Goal: Task Accomplishment & Management: Manage account settings

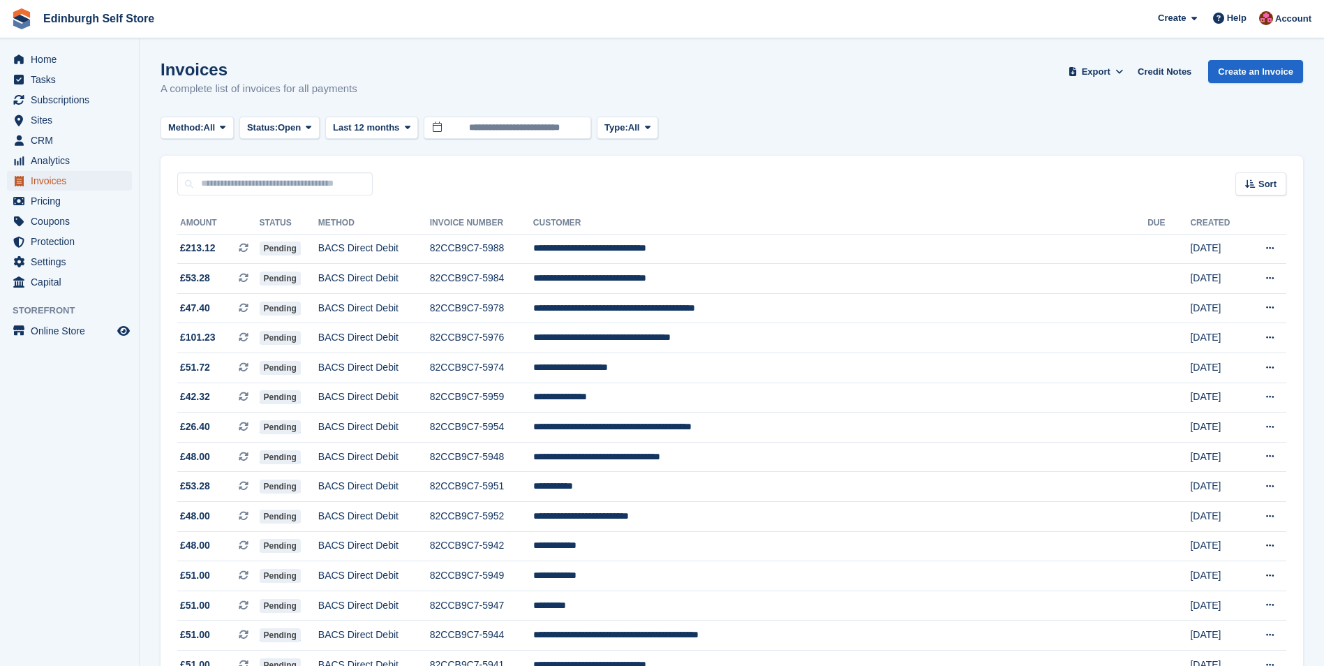
click at [71, 180] on span "Invoices" at bounding box center [73, 181] width 84 height 20
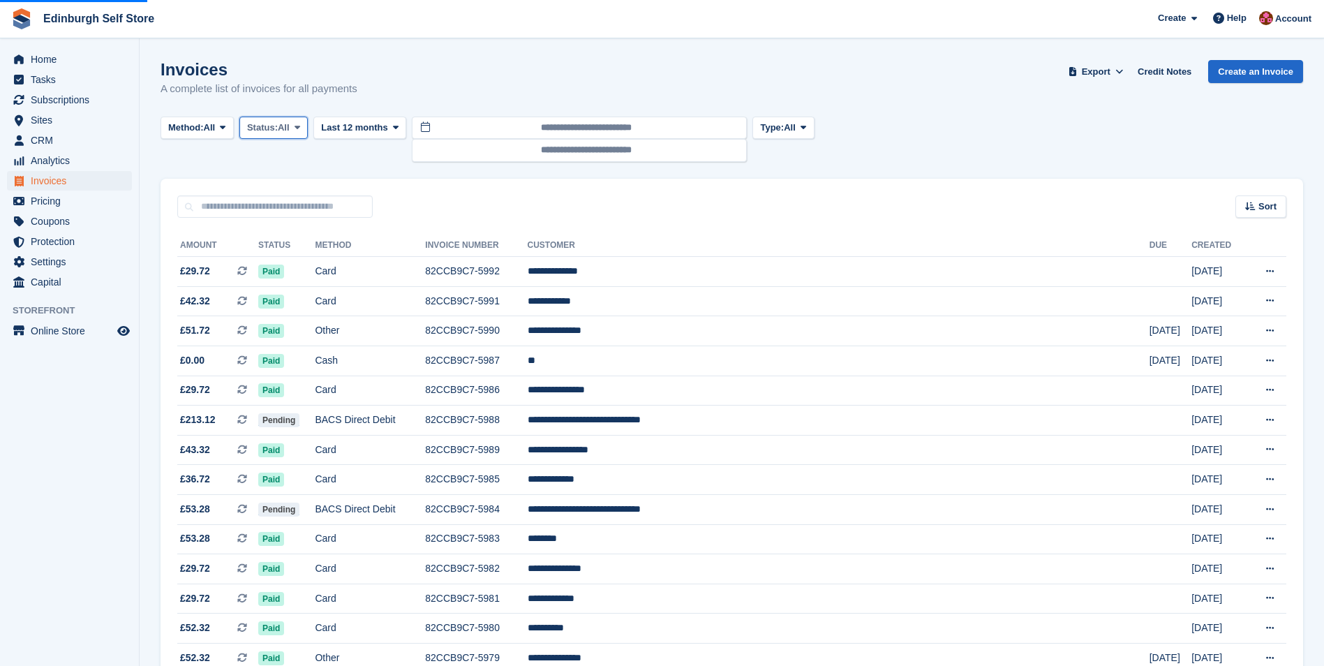
click at [297, 126] on span at bounding box center [297, 127] width 11 height 11
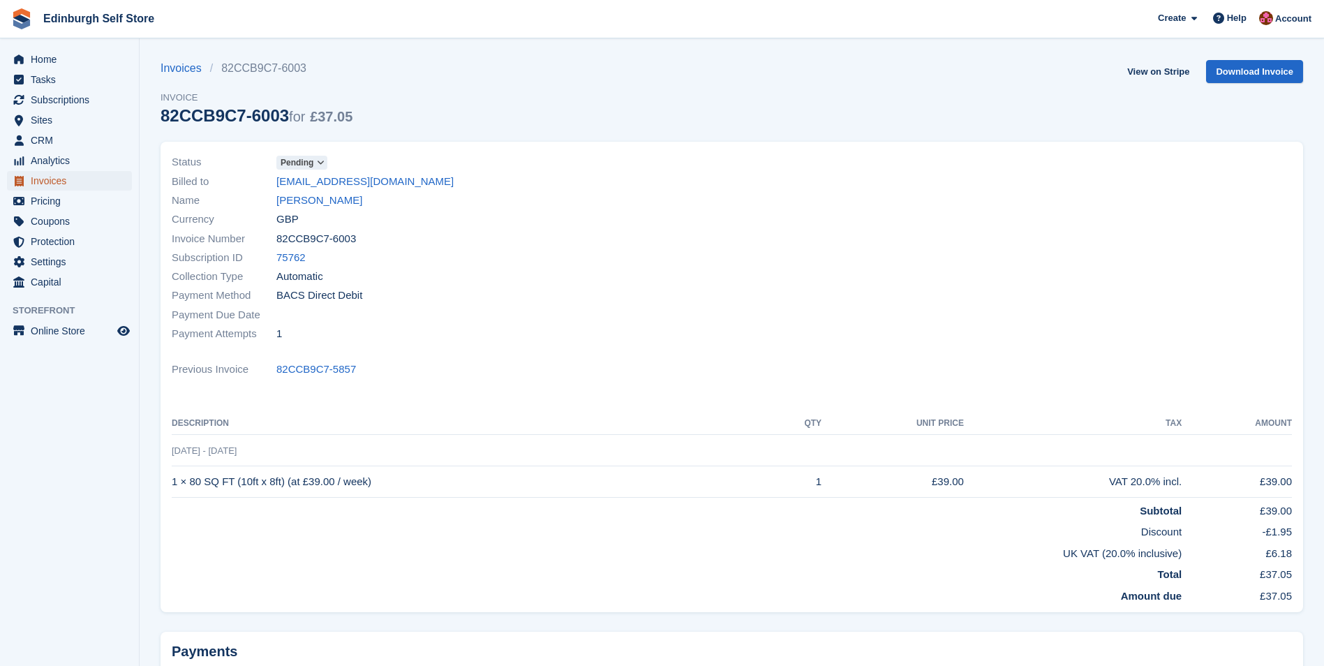
click at [70, 179] on span "Invoices" at bounding box center [73, 181] width 84 height 20
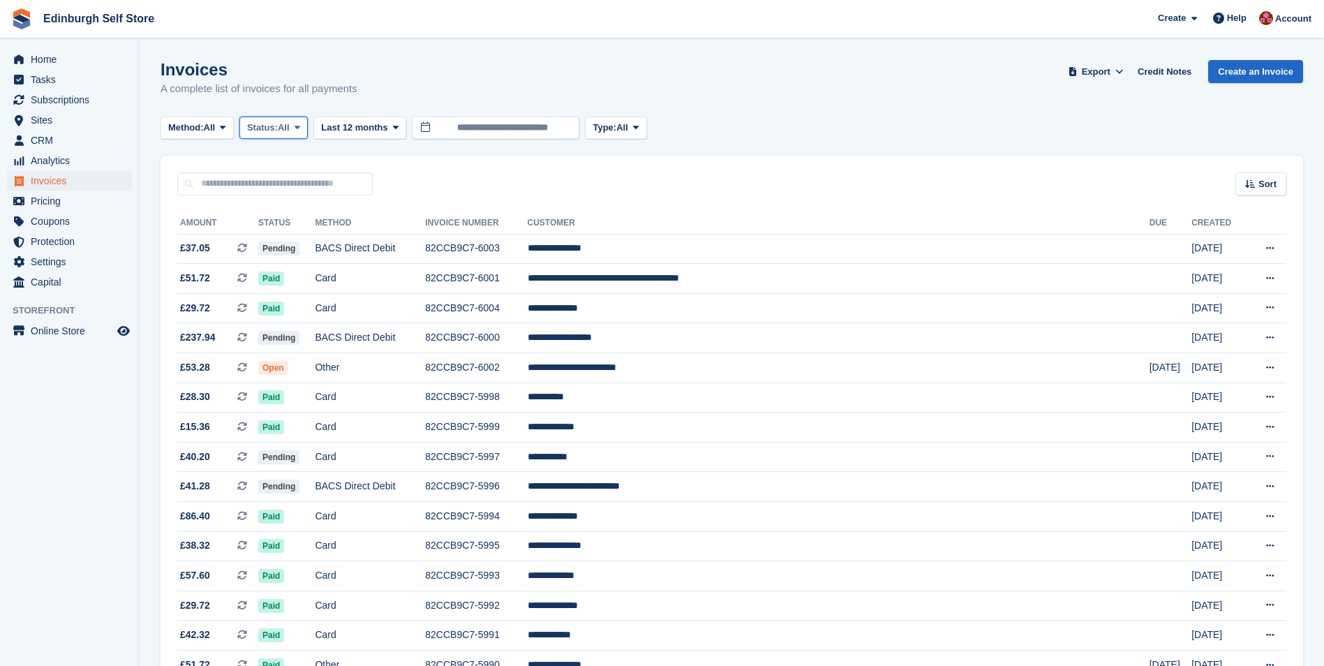
click at [300, 126] on icon at bounding box center [298, 127] width 6 height 9
click at [298, 236] on link "Open" at bounding box center [306, 235] width 121 height 25
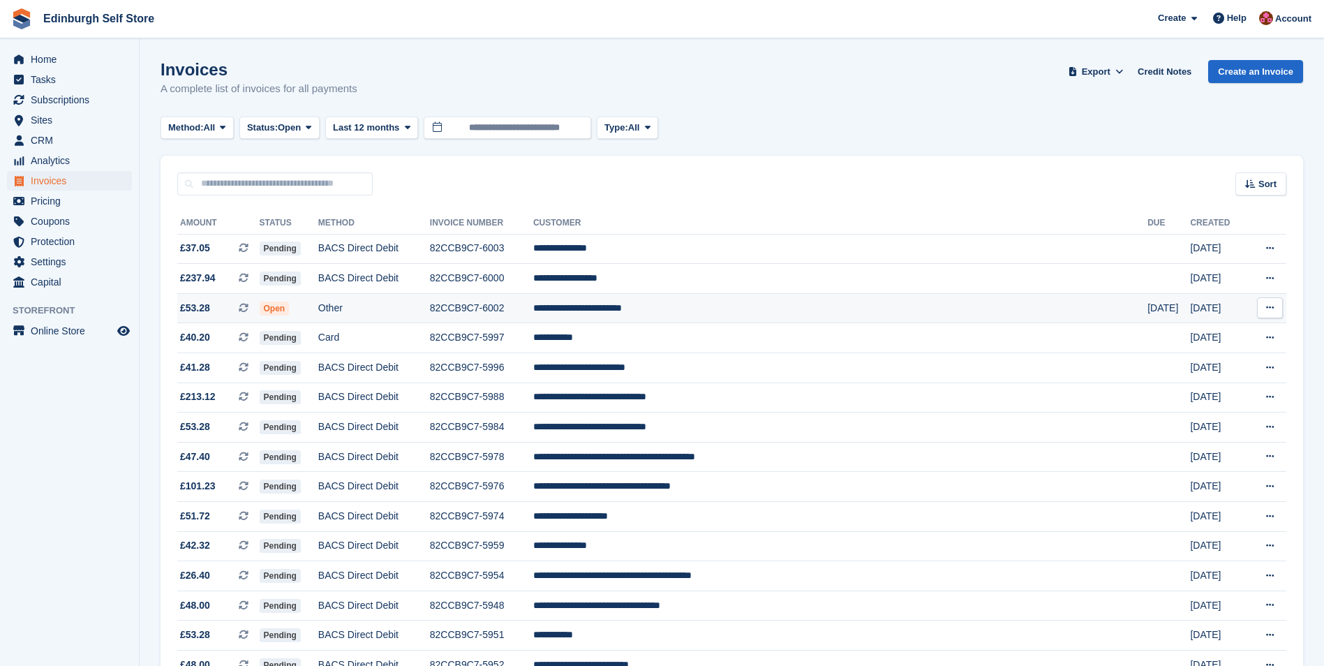
click at [702, 311] on td "**********" at bounding box center [840, 308] width 614 height 30
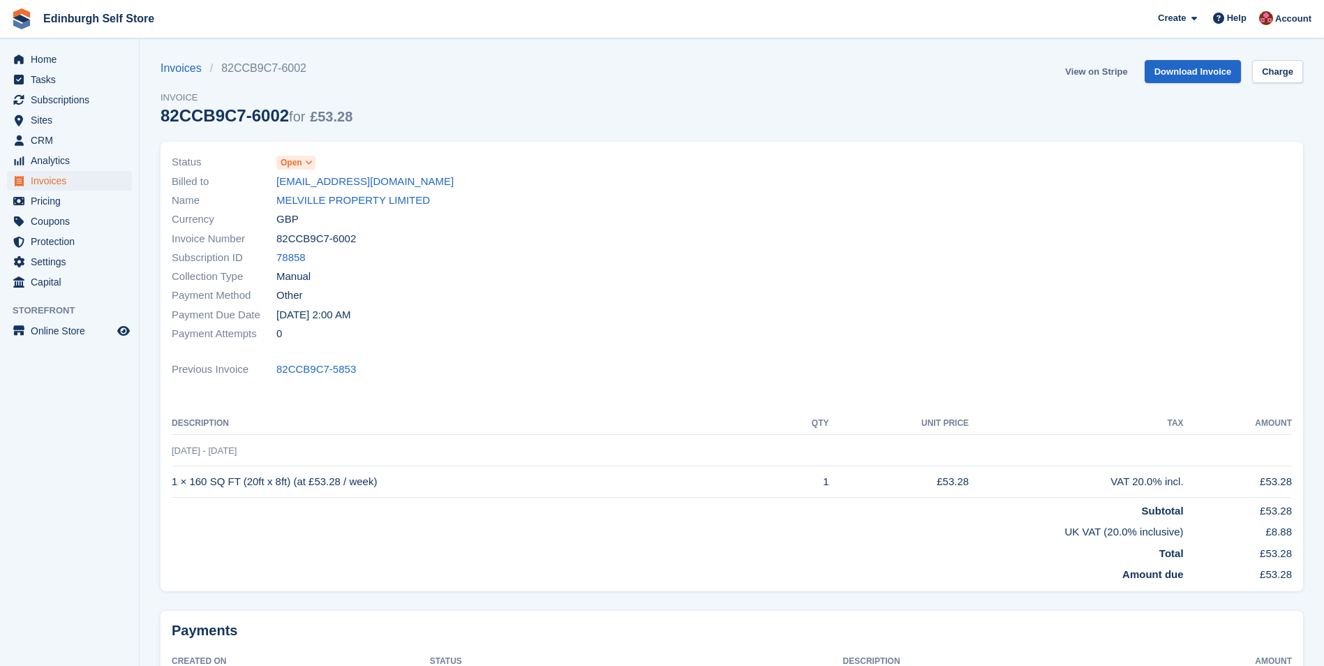
click at [1089, 74] on link "View on Stripe" at bounding box center [1096, 71] width 73 height 23
click at [76, 181] on span "Invoices" at bounding box center [73, 181] width 84 height 20
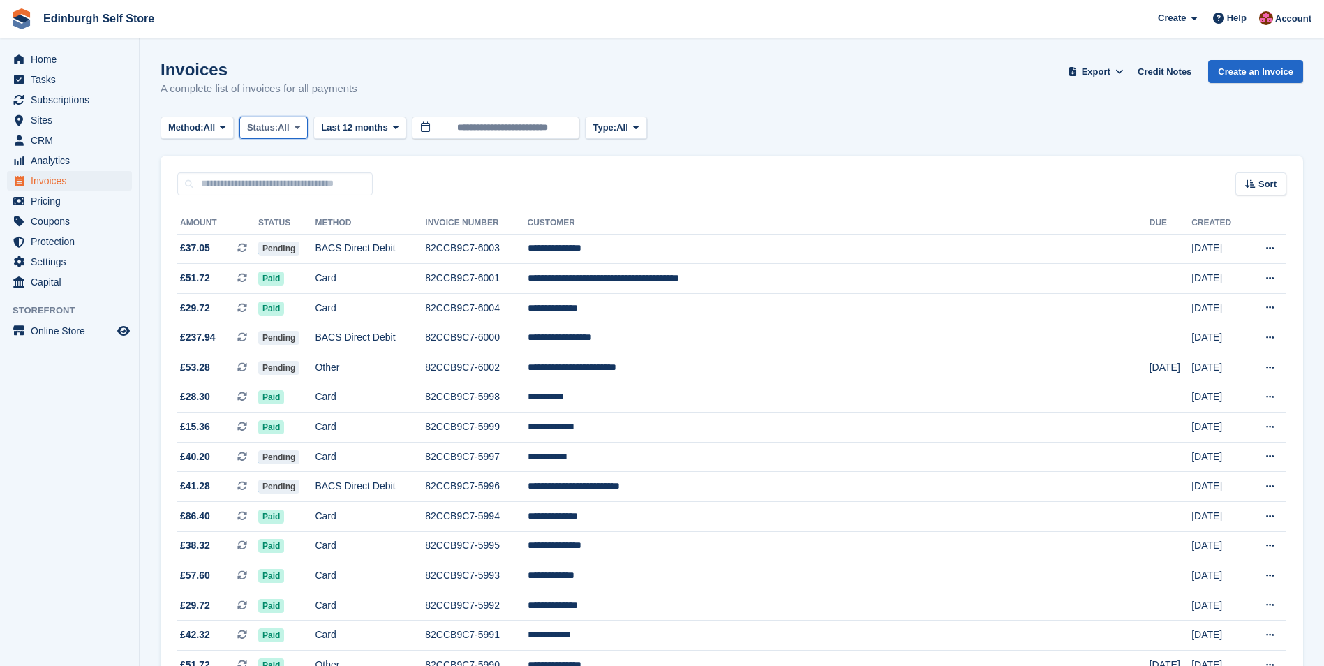
click at [303, 128] on span at bounding box center [297, 127] width 11 height 11
click at [296, 243] on link "Open" at bounding box center [306, 235] width 121 height 25
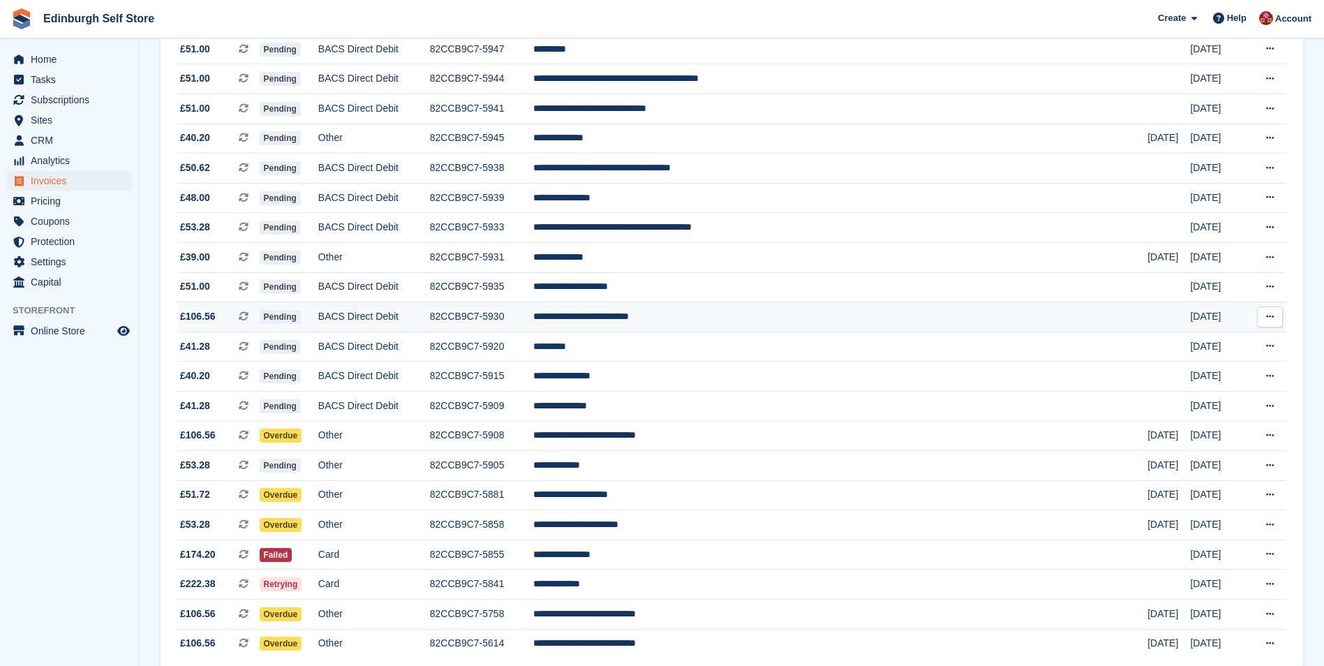
scroll to position [767, 0]
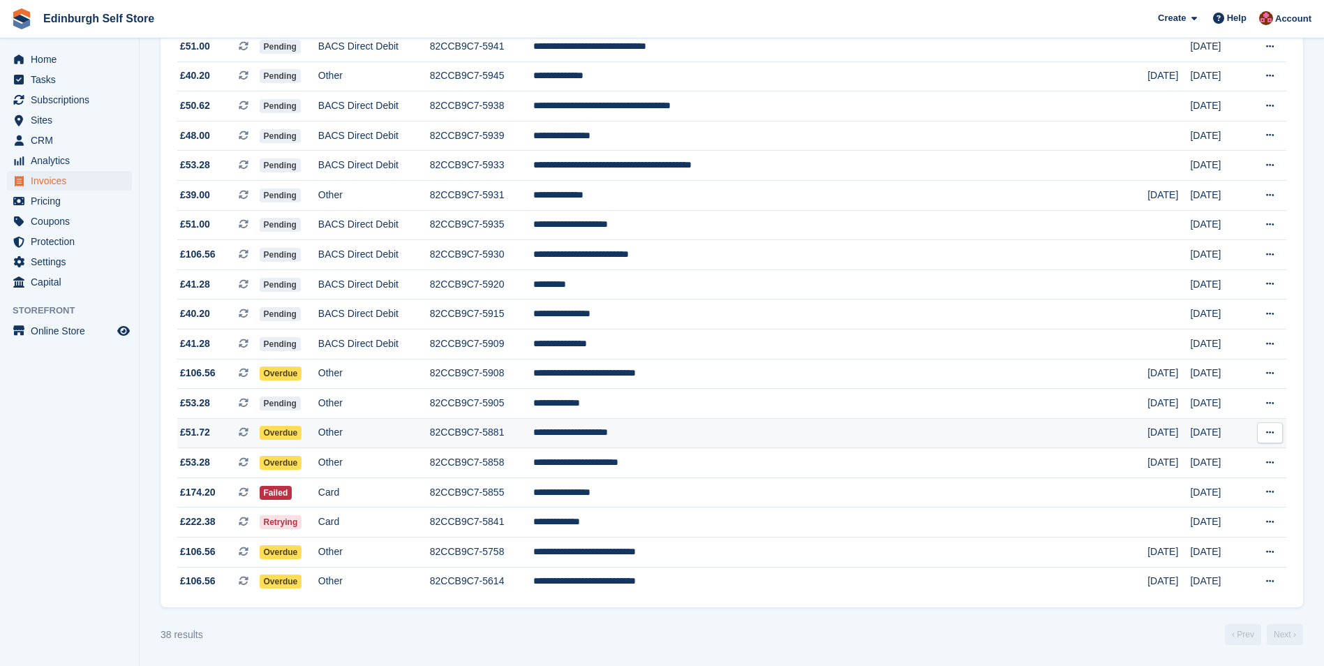
click at [709, 435] on td "**********" at bounding box center [840, 433] width 614 height 30
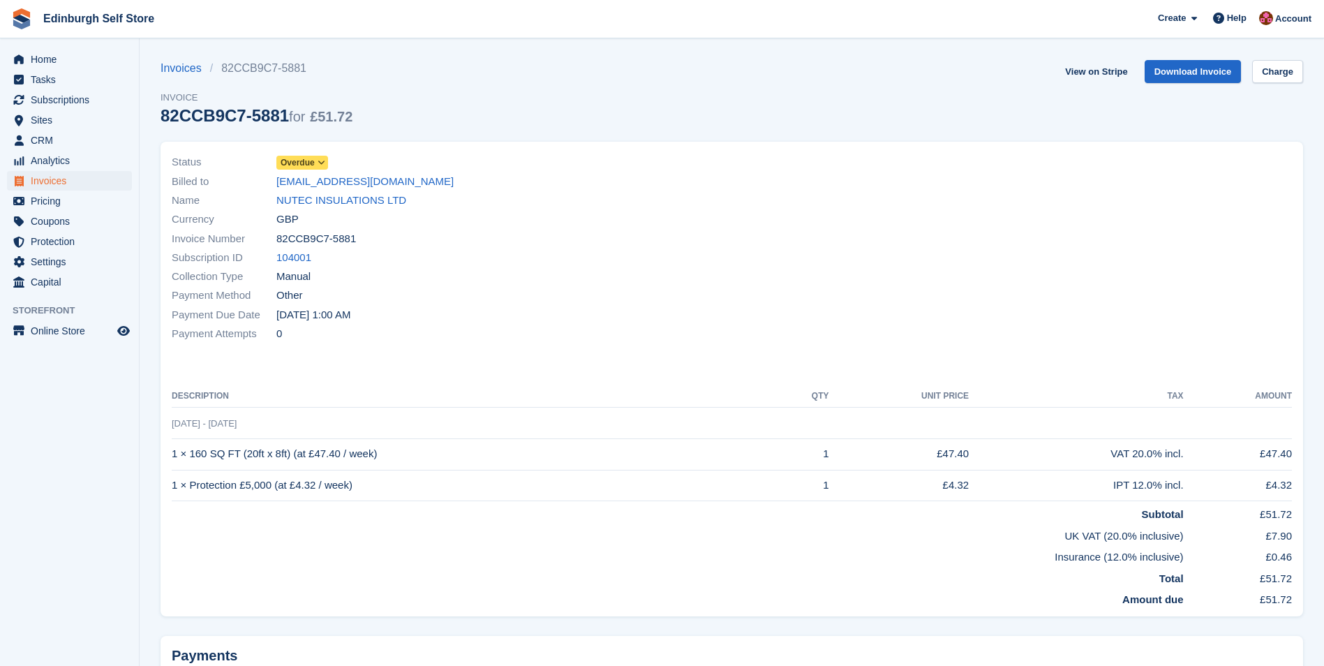
click at [323, 161] on icon at bounding box center [322, 162] width 8 height 8
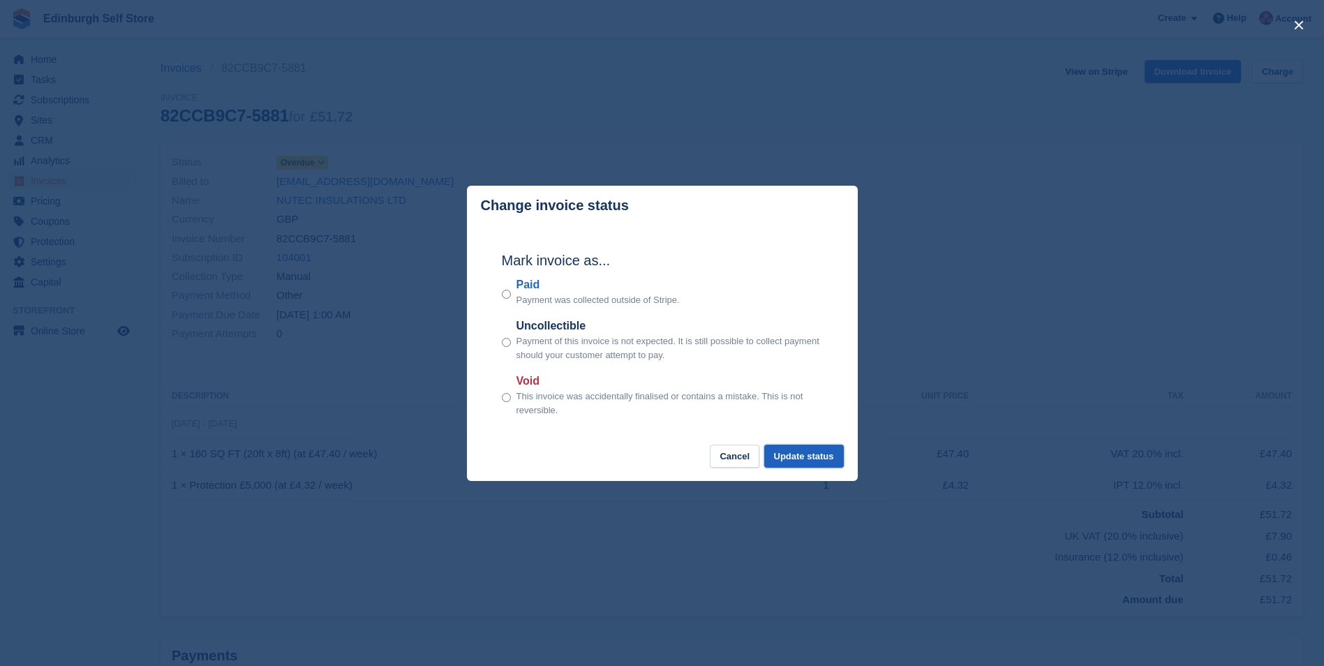
click at [820, 458] on button "Update status" at bounding box center [804, 456] width 80 height 23
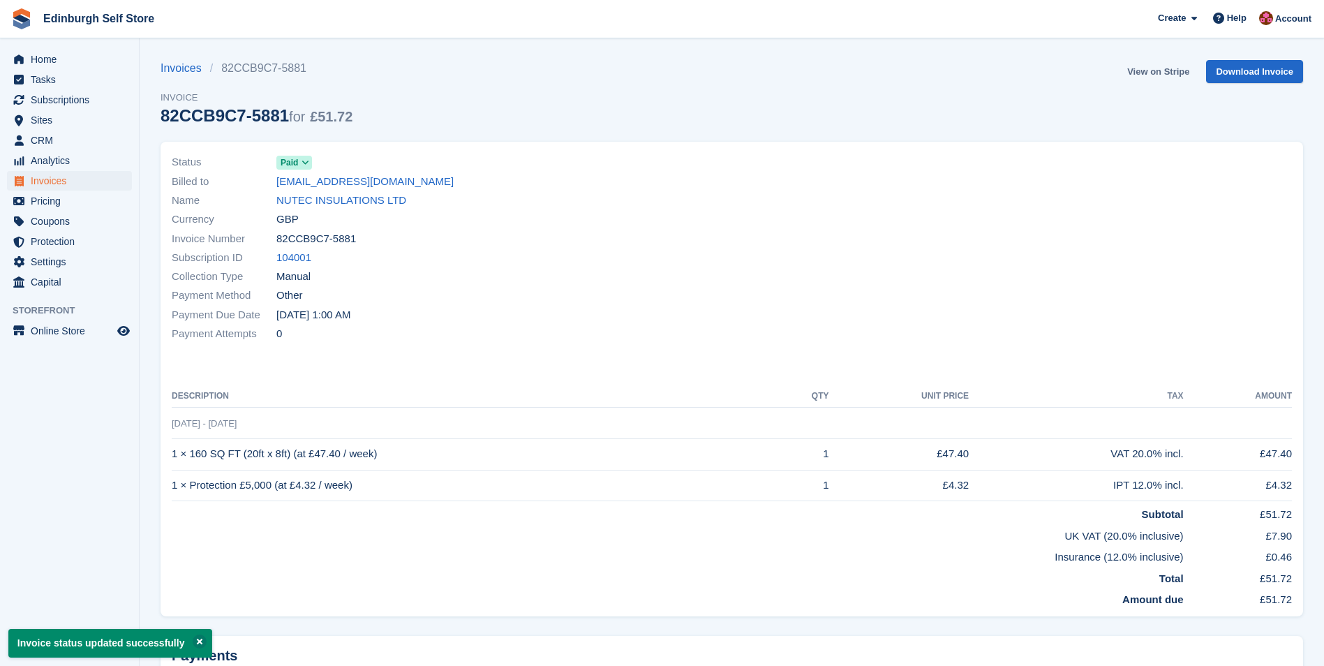
click at [1150, 73] on link "View on Stripe" at bounding box center [1158, 71] width 73 height 23
click at [67, 184] on span "Invoices" at bounding box center [73, 181] width 84 height 20
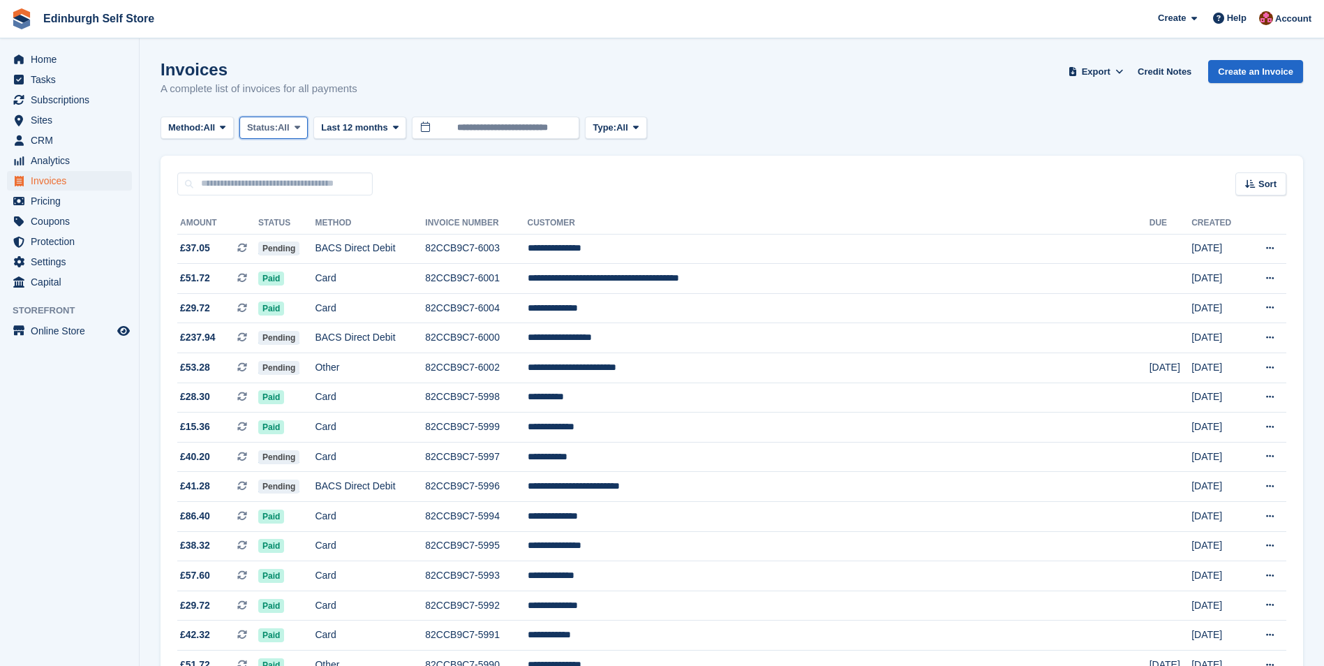
click at [300, 131] on icon at bounding box center [298, 127] width 6 height 9
click at [291, 236] on link "Open" at bounding box center [306, 235] width 121 height 25
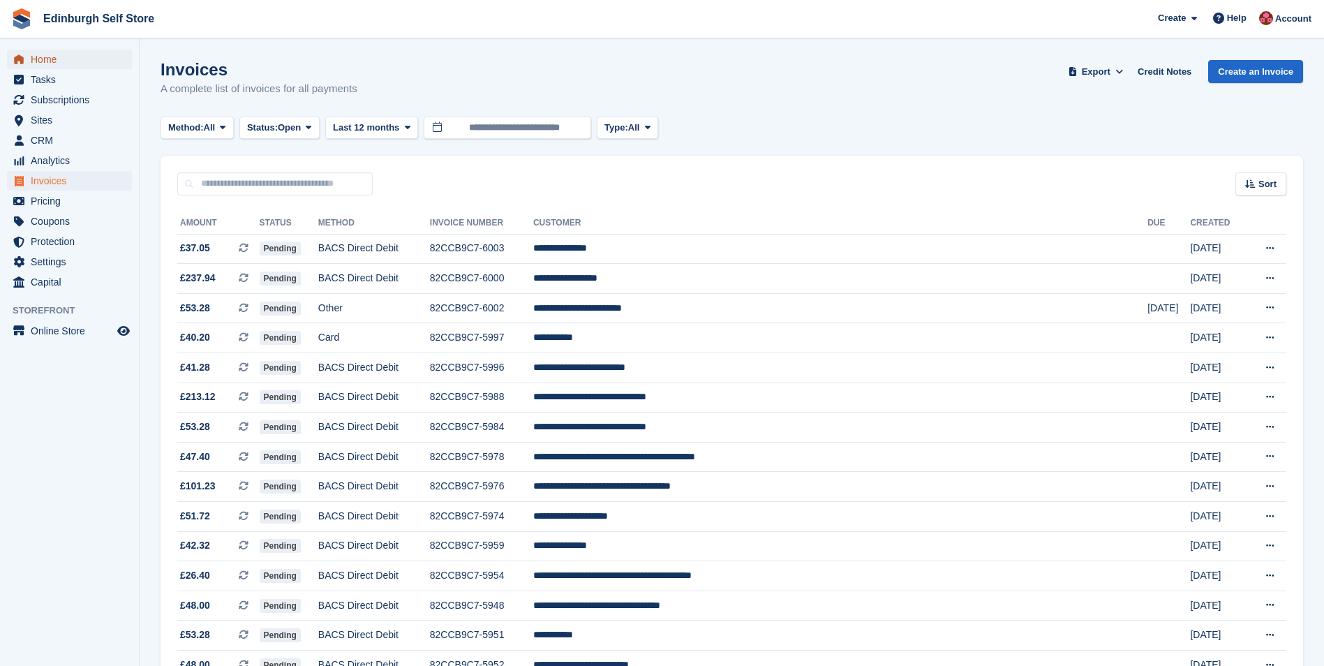
click at [41, 59] on span "Home" at bounding box center [73, 60] width 84 height 20
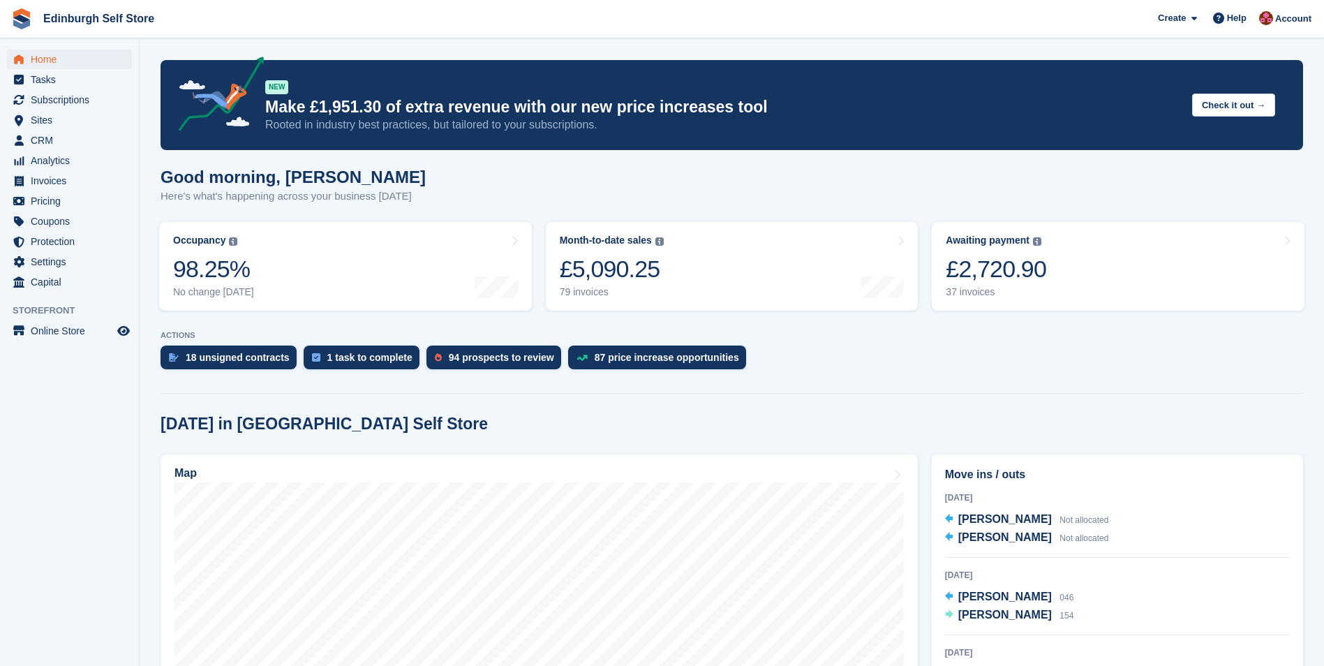
scroll to position [209, 0]
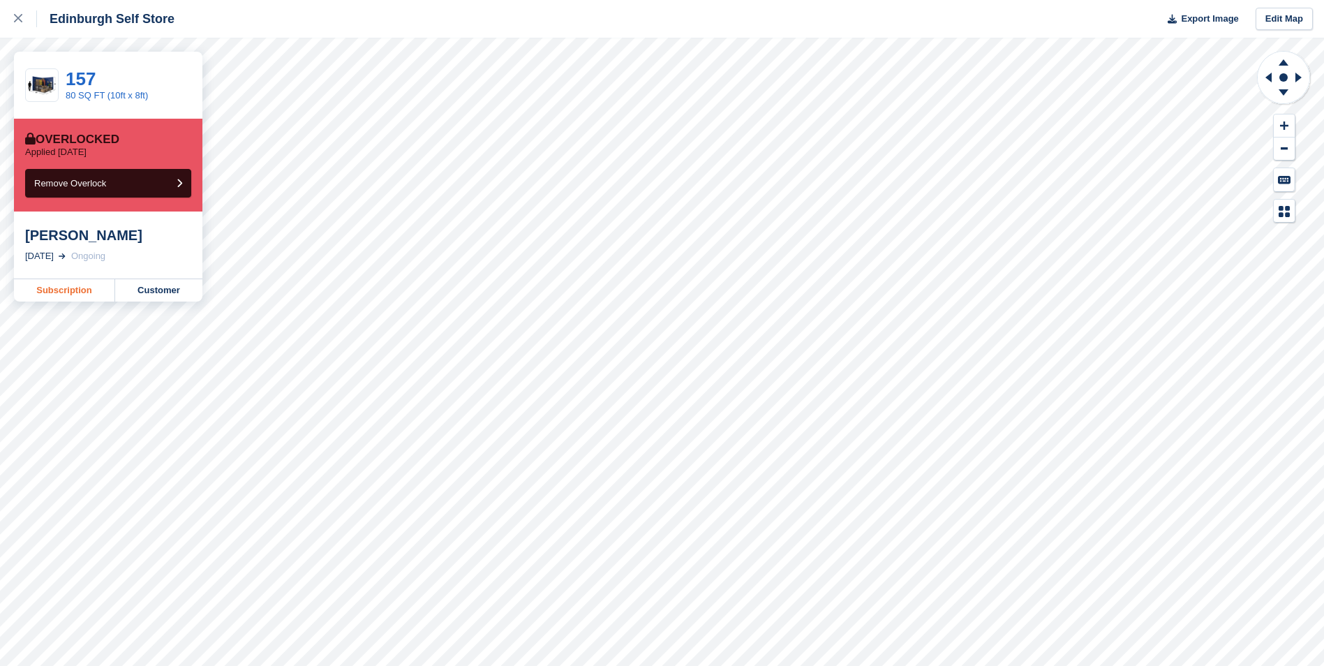
click at [70, 293] on link "Subscription" at bounding box center [64, 290] width 101 height 22
click at [63, 290] on link "Subscription" at bounding box center [64, 290] width 101 height 22
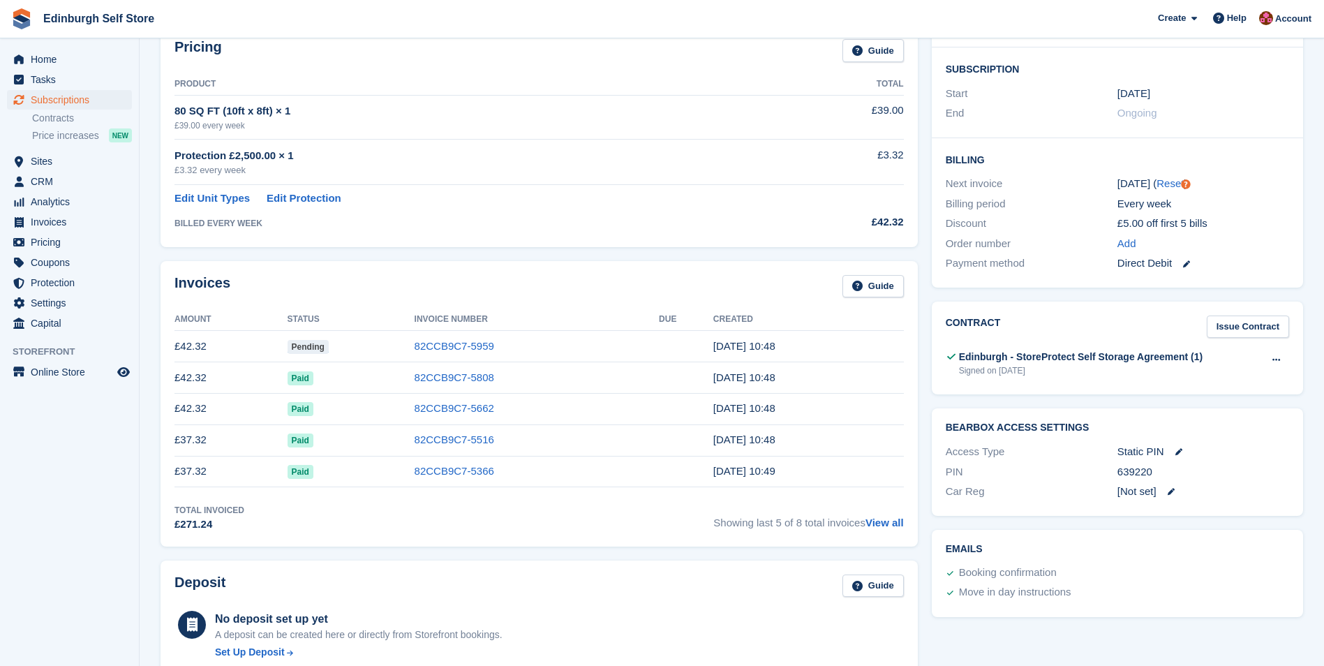
scroll to position [279, 0]
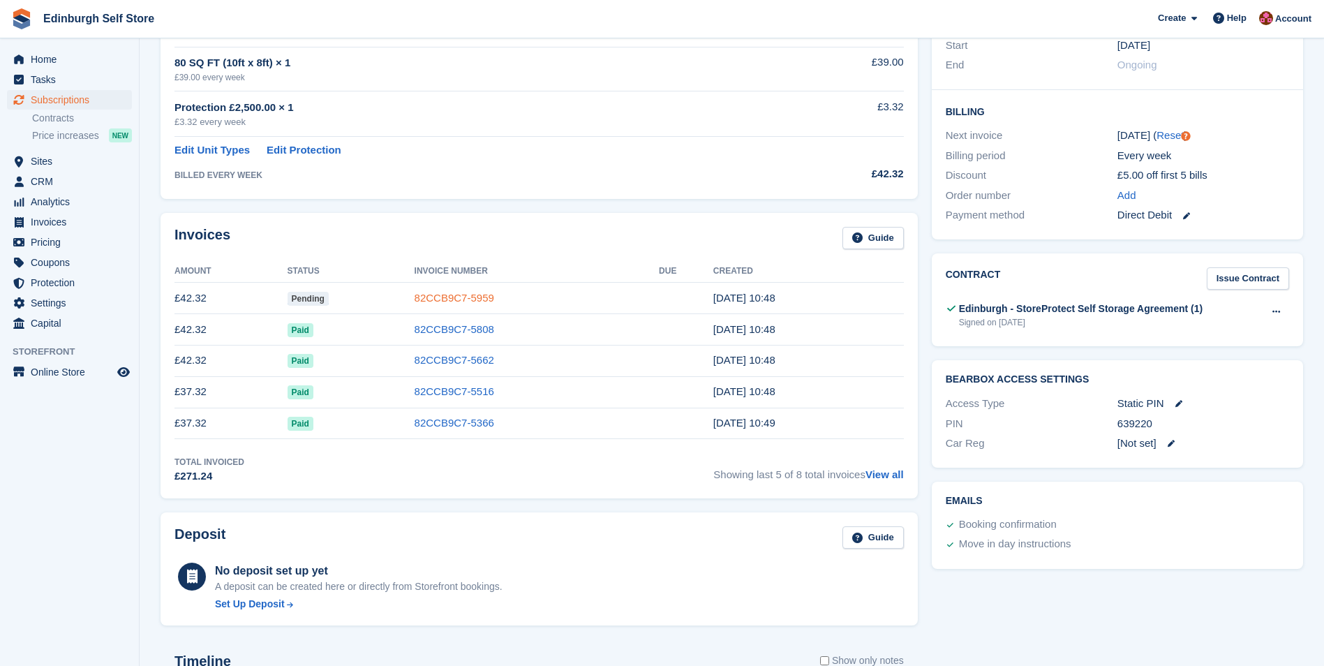
click at [475, 298] on link "82CCB9C7-5959" at bounding box center [455, 298] width 80 height 12
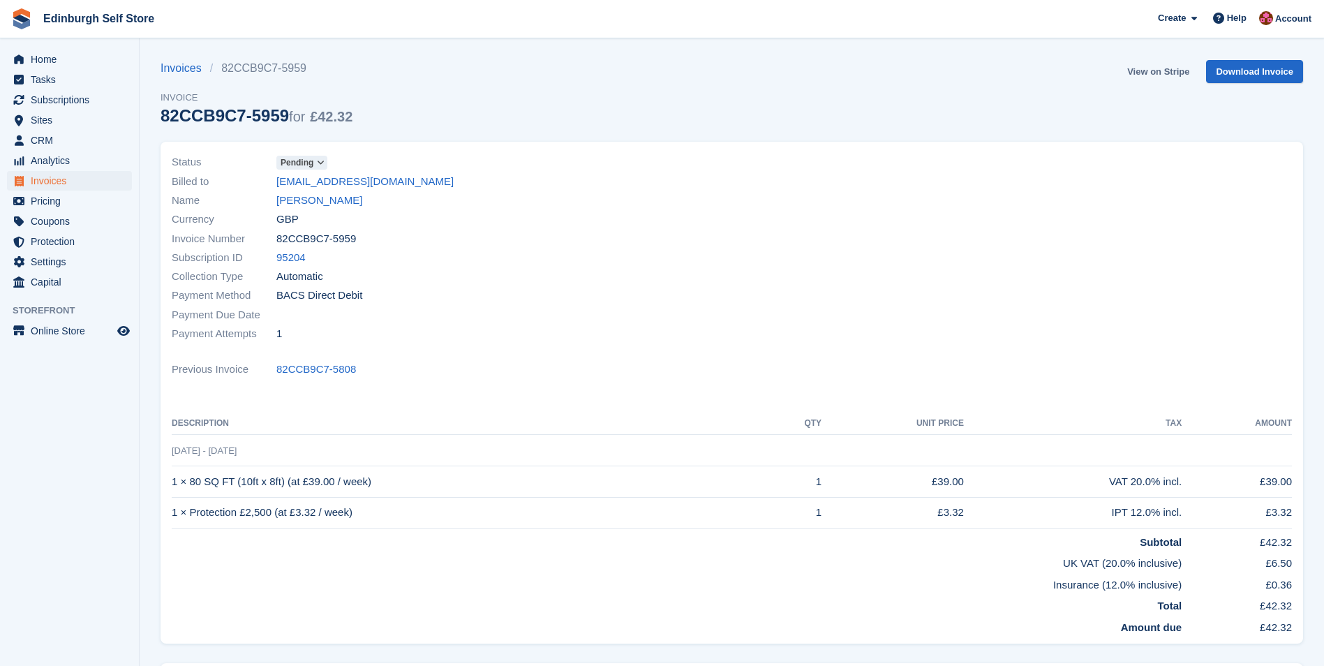
click at [1141, 73] on link "View on Stripe" at bounding box center [1158, 71] width 73 height 23
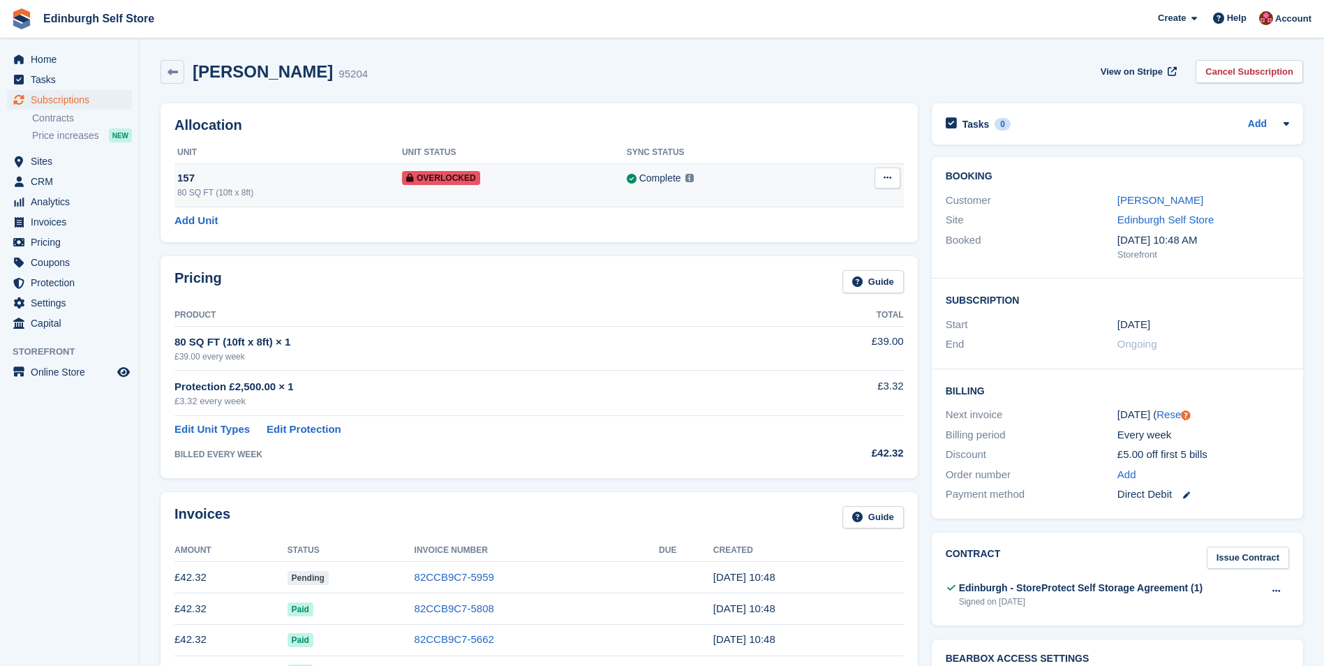
click at [884, 178] on icon at bounding box center [888, 177] width 8 height 9
click at [836, 205] on p "Remove Overlock" at bounding box center [833, 205] width 121 height 18
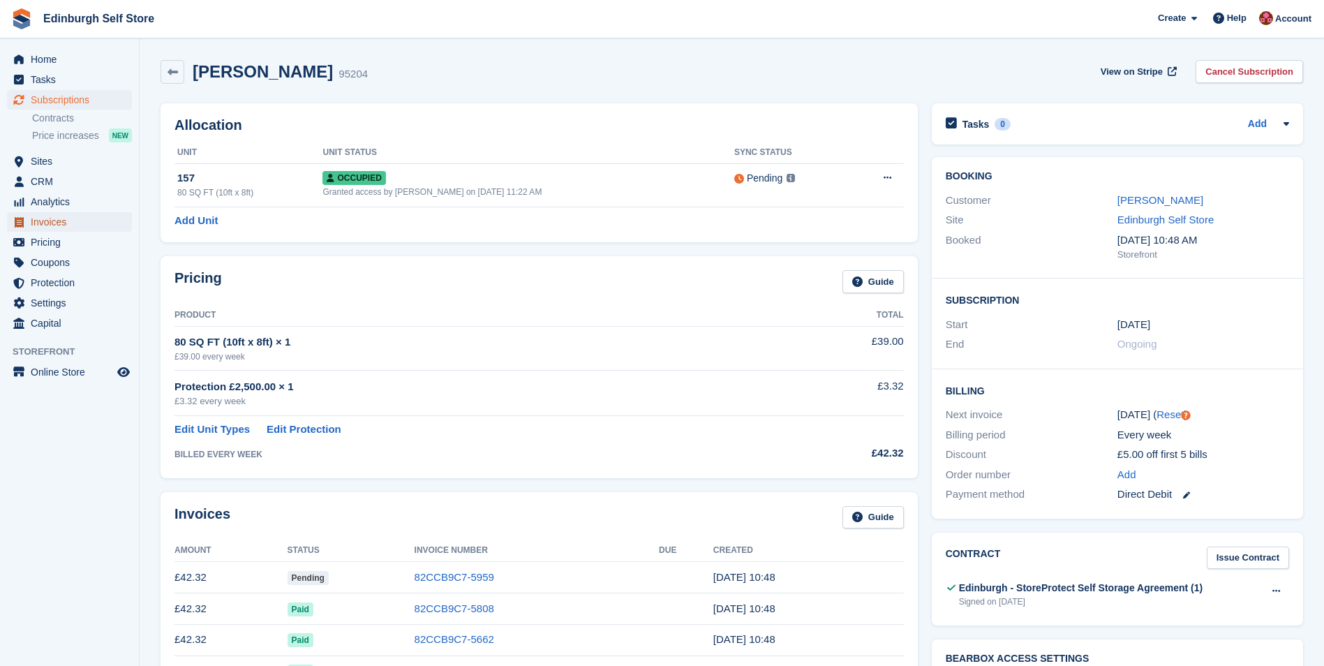
click at [62, 223] on span "Invoices" at bounding box center [73, 222] width 84 height 20
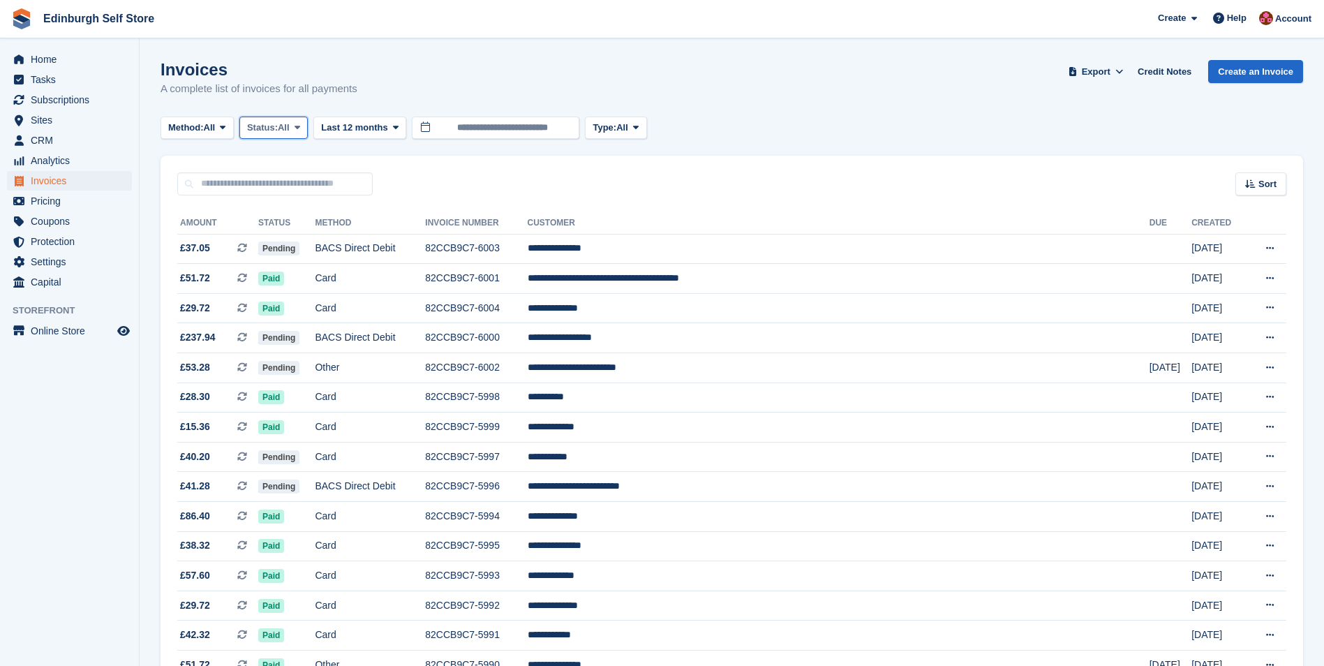
click at [303, 125] on span at bounding box center [297, 127] width 11 height 11
click at [306, 242] on link "Open" at bounding box center [306, 235] width 121 height 25
